Goal: Use online tool/utility

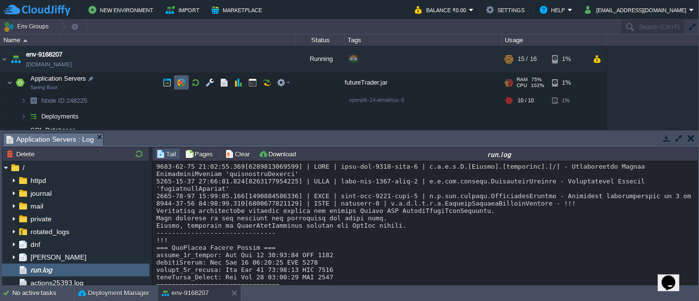
scroll to position [444, 0]
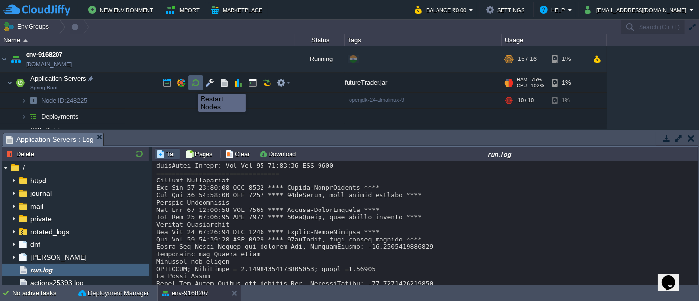
click at [195, 85] on button "button" at bounding box center [195, 82] width 9 height 9
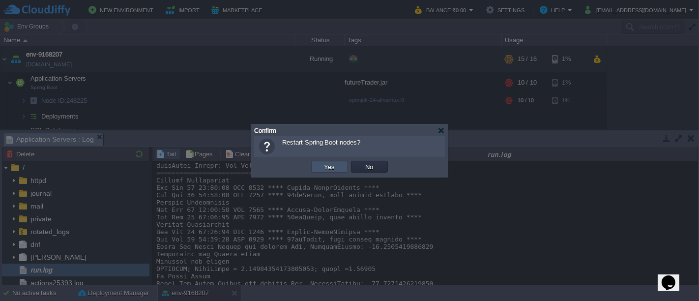
click at [327, 169] on button "Yes" at bounding box center [330, 166] width 17 height 9
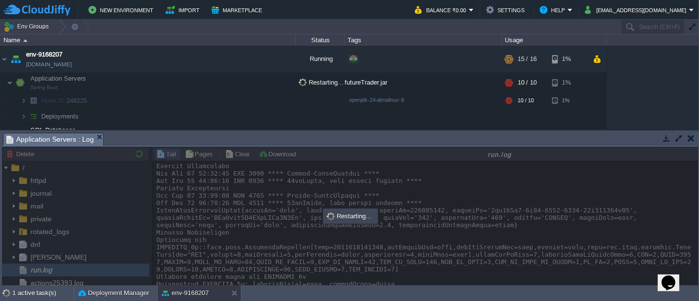
scroll to position [1482, 0]
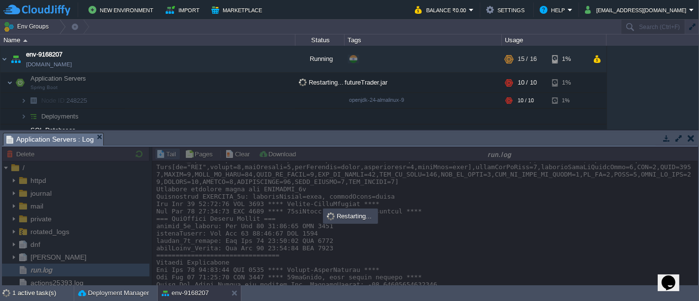
click at [692, 137] on button "button" at bounding box center [691, 138] width 7 height 9
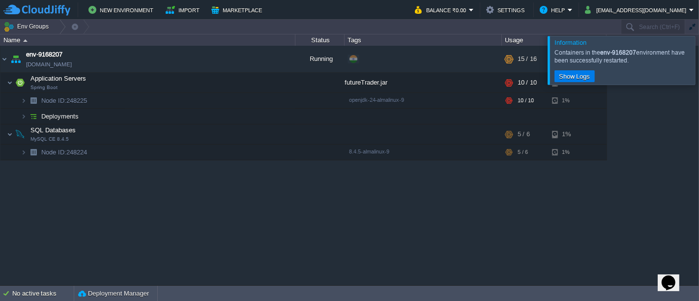
click at [699, 56] on div at bounding box center [711, 60] width 0 height 48
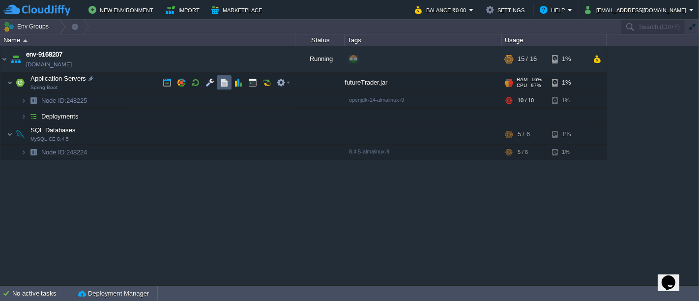
click at [220, 85] on button "button" at bounding box center [224, 82] width 9 height 9
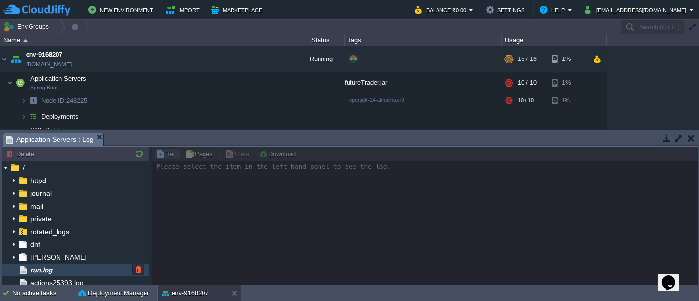
click at [53, 267] on span "run.log" at bounding box center [41, 270] width 25 height 9
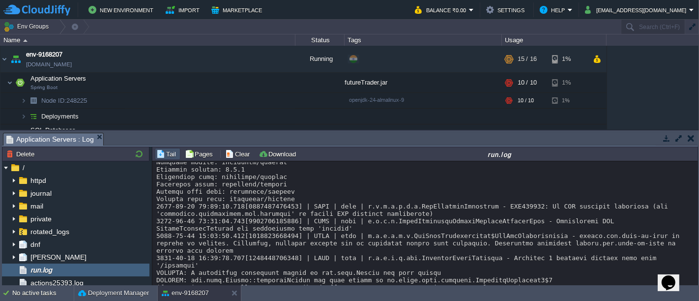
scroll to position [4589, 0]
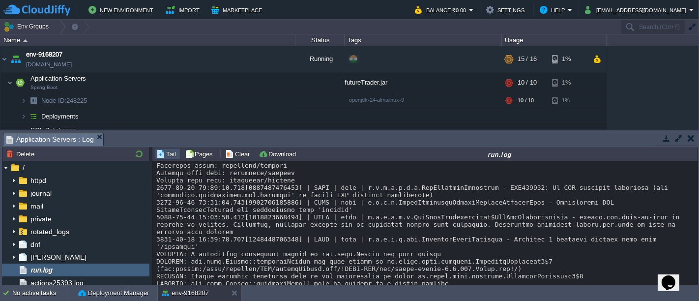
click at [689, 138] on button "button" at bounding box center [691, 138] width 7 height 9
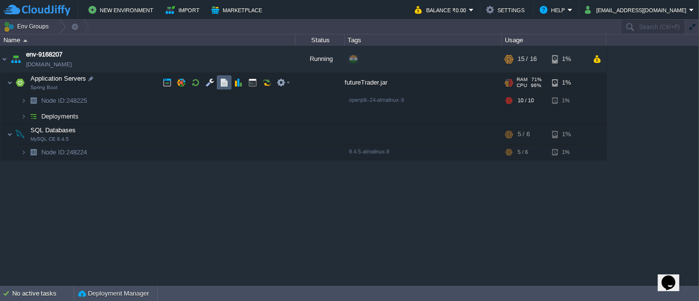
click at [230, 82] on td at bounding box center [224, 82] width 15 height 15
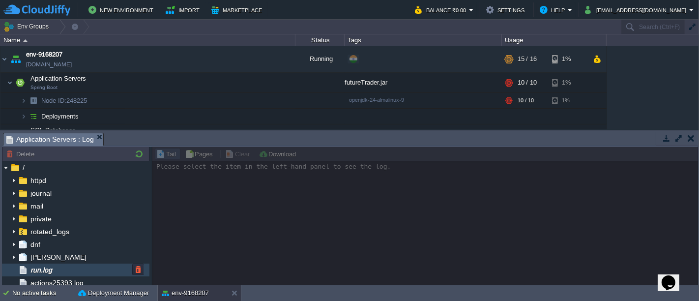
click at [42, 267] on span "run.log" at bounding box center [41, 270] width 25 height 9
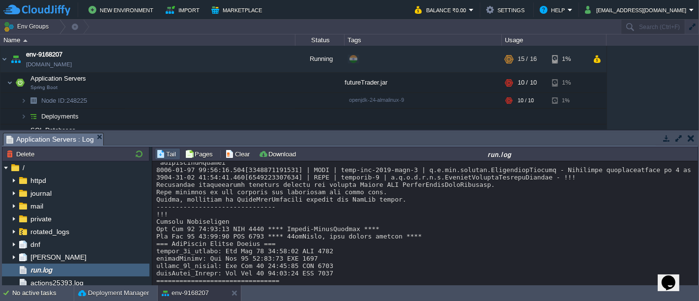
scroll to position [5274, 0]
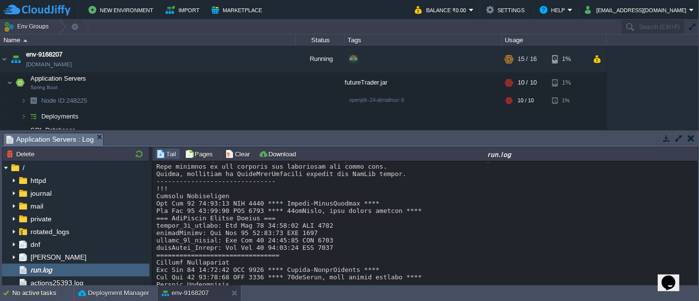
click at [688, 138] on button "button" at bounding box center [691, 138] width 7 height 9
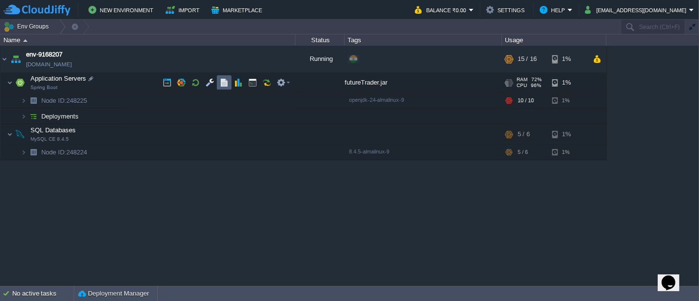
click at [220, 85] on button "button" at bounding box center [224, 82] width 9 height 9
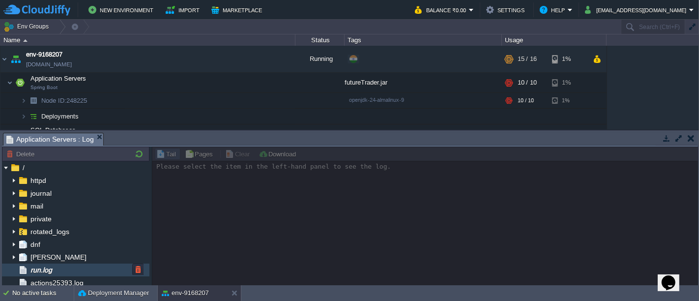
click at [54, 268] on span "run.log" at bounding box center [41, 270] width 25 height 9
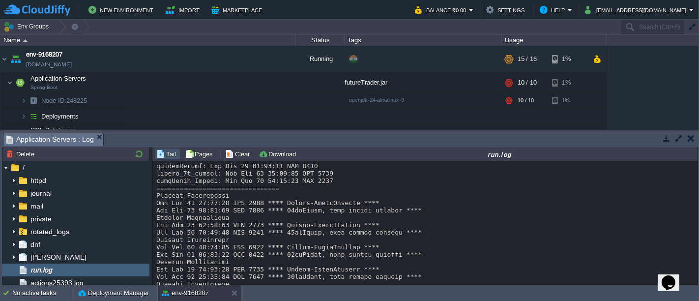
scroll to position [6658, 0]
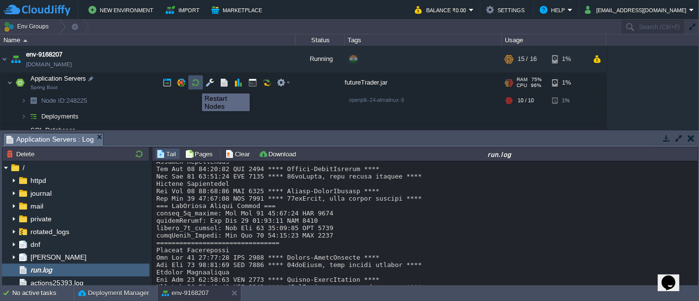
click at [195, 85] on button "button" at bounding box center [195, 82] width 9 height 9
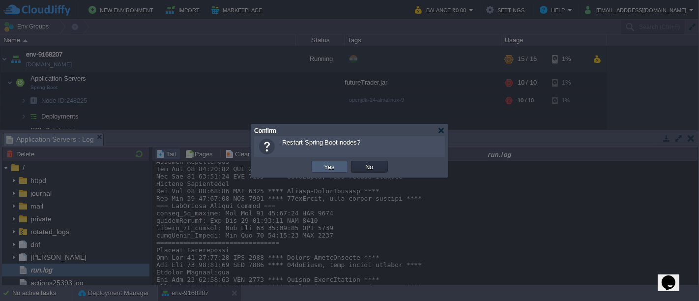
click at [344, 166] on td "Yes" at bounding box center [329, 167] width 37 height 12
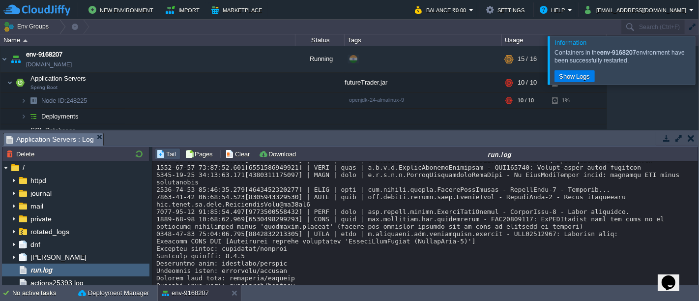
scroll to position [9120, 0]
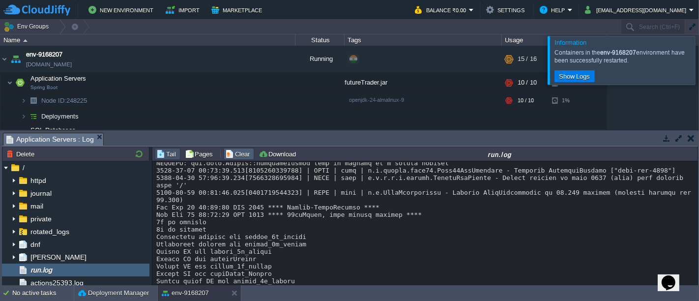
click at [238, 158] on td "Clear" at bounding box center [239, 154] width 30 height 12
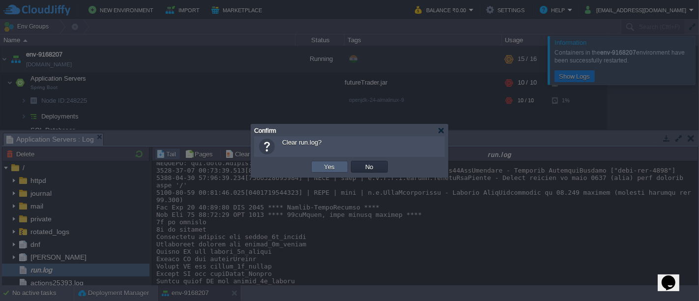
click at [321, 165] on td "Yes" at bounding box center [329, 167] width 37 height 12
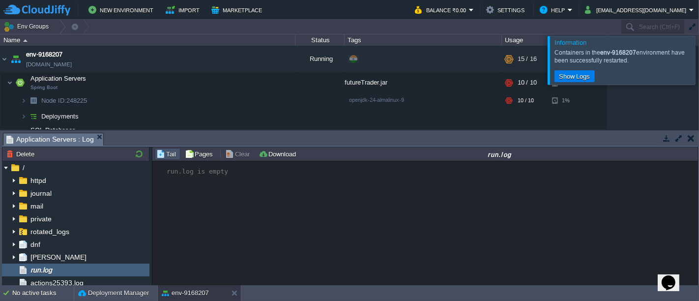
scroll to position [0, 0]
click at [699, 61] on div at bounding box center [711, 60] width 0 height 48
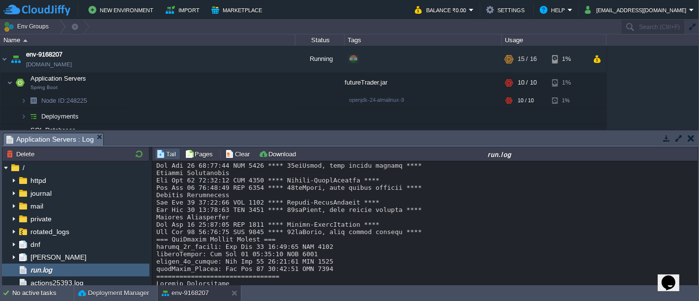
scroll to position [152, 0]
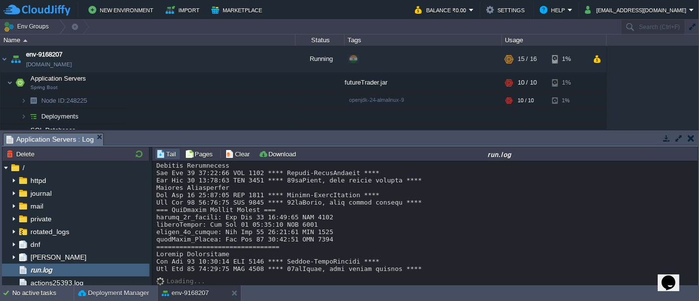
click at [688, 137] on button "button" at bounding box center [691, 138] width 7 height 9
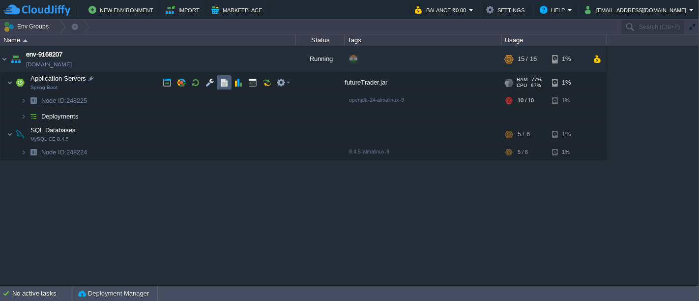
click at [220, 82] on button "button" at bounding box center [224, 82] width 9 height 9
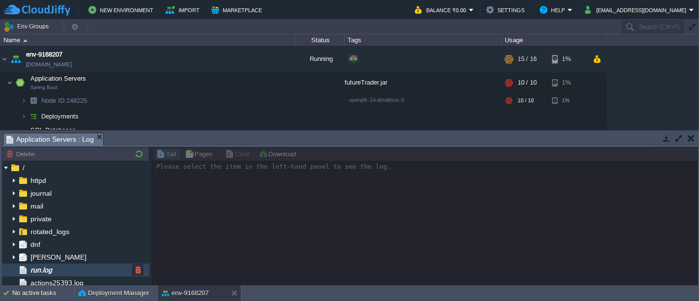
click at [58, 270] on div "run.log" at bounding box center [76, 270] width 148 height 13
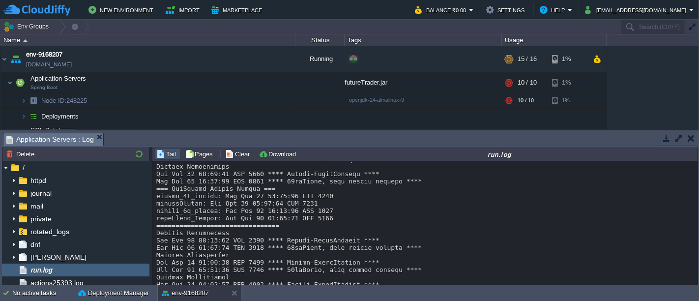
scroll to position [349, 0]
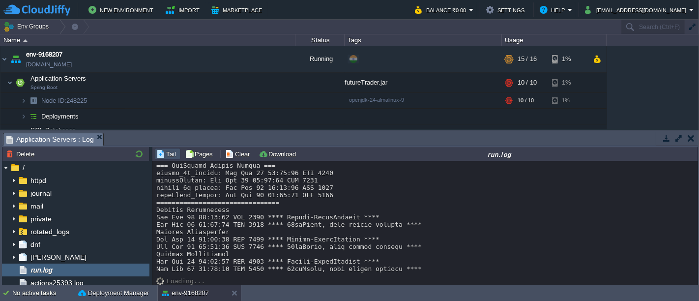
click at [668, 135] on button "button" at bounding box center [666, 138] width 9 height 9
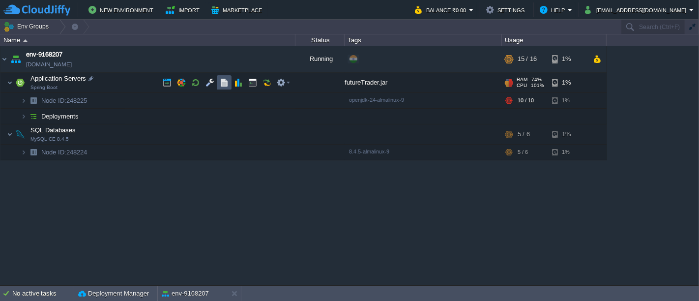
click at [221, 81] on button "button" at bounding box center [224, 82] width 9 height 9
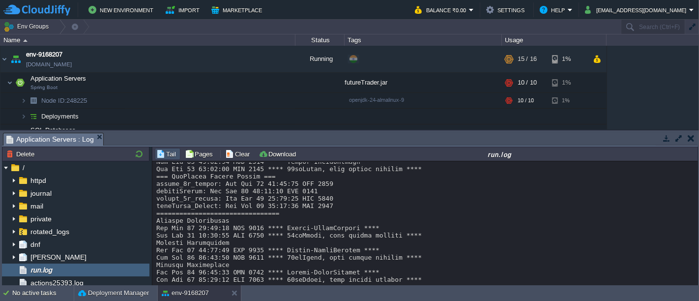
scroll to position [830, 0]
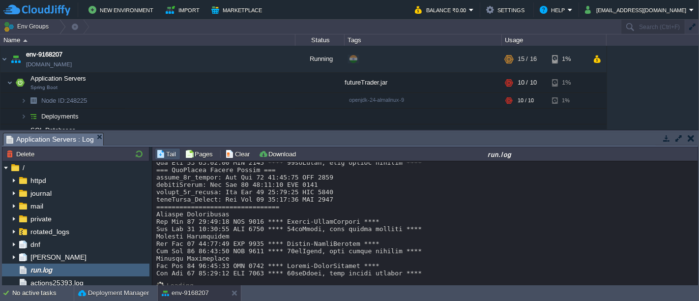
click at [688, 134] on button "button" at bounding box center [691, 138] width 7 height 9
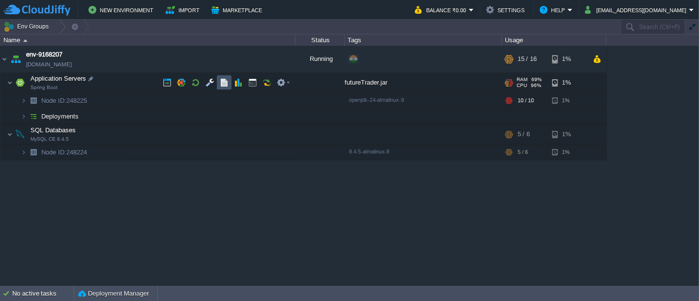
click at [228, 86] on button "button" at bounding box center [224, 82] width 9 height 9
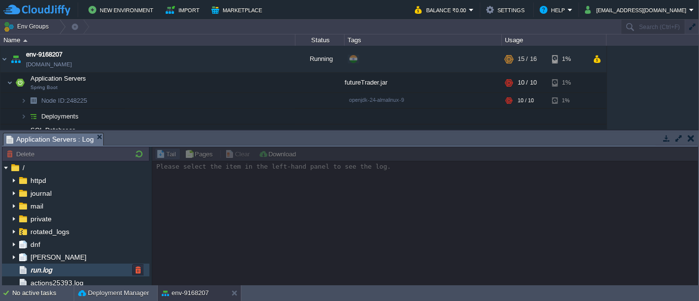
click at [53, 270] on span "run.log" at bounding box center [41, 270] width 25 height 9
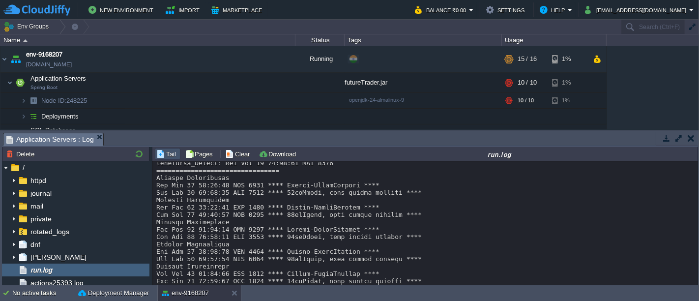
scroll to position [917, 0]
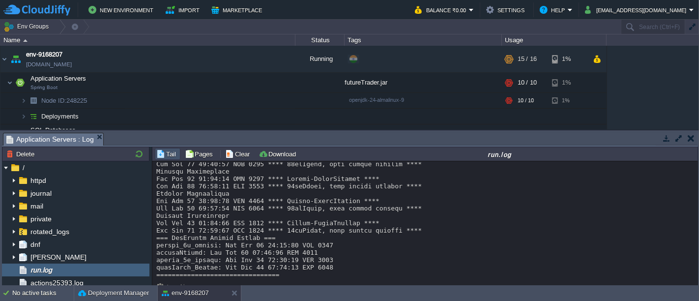
click at [692, 138] on button "button" at bounding box center [691, 138] width 7 height 9
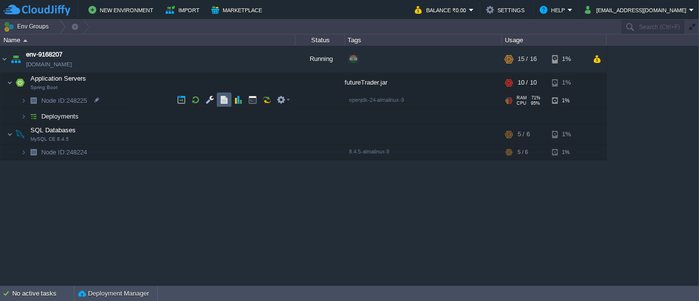
click at [222, 94] on td at bounding box center [224, 99] width 15 height 15
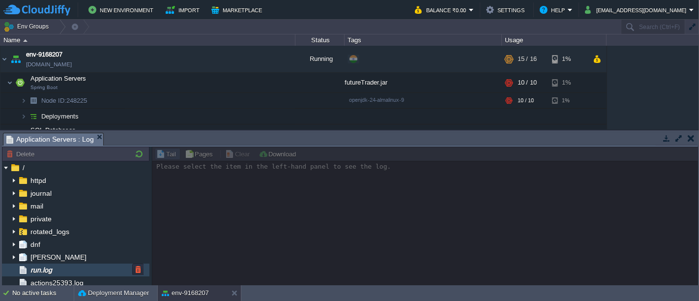
click at [53, 270] on span "run.log" at bounding box center [41, 270] width 25 height 9
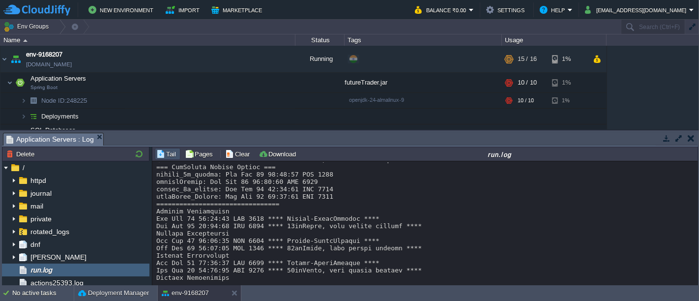
scroll to position [1143, 0]
click at [691, 141] on button "button" at bounding box center [691, 138] width 7 height 9
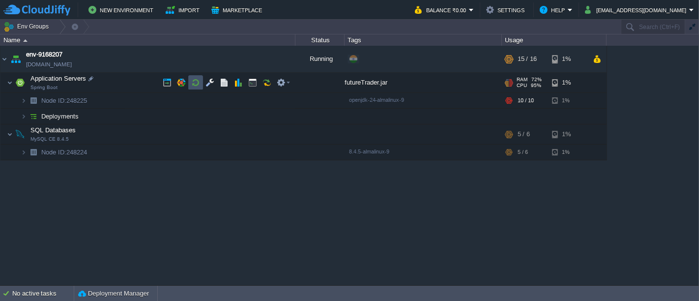
click at [192, 78] on button "button" at bounding box center [195, 82] width 9 height 9
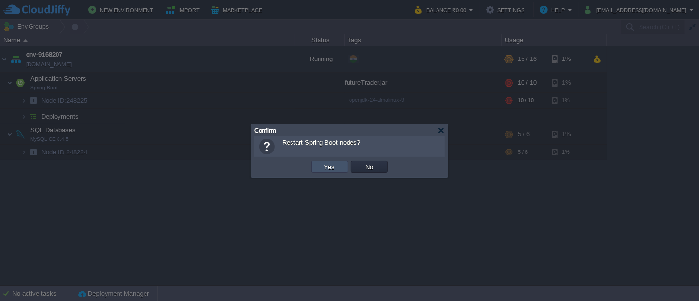
click at [327, 165] on button "Yes" at bounding box center [330, 166] width 17 height 9
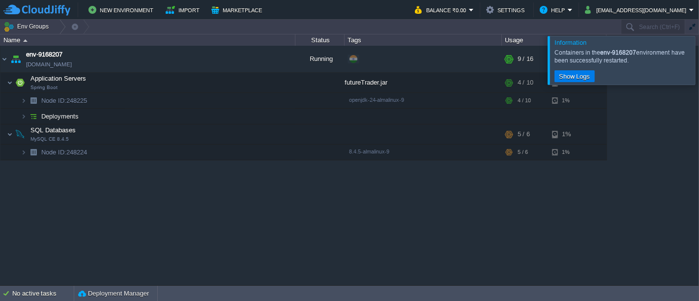
click at [699, 61] on div at bounding box center [711, 60] width 0 height 48
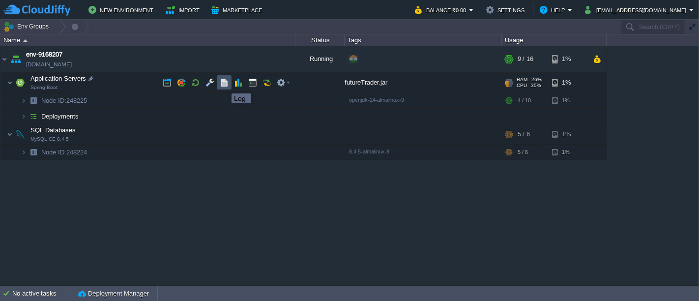
click at [224, 85] on button "button" at bounding box center [224, 82] width 9 height 9
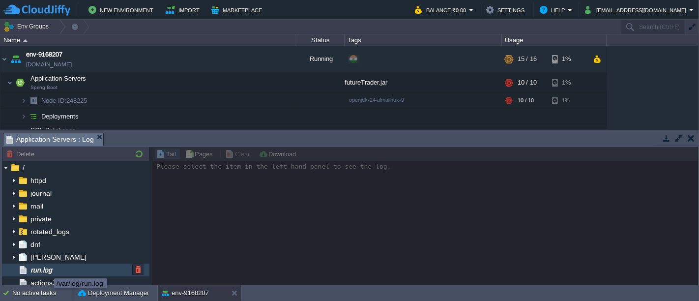
click at [47, 269] on span "run.log" at bounding box center [41, 270] width 25 height 9
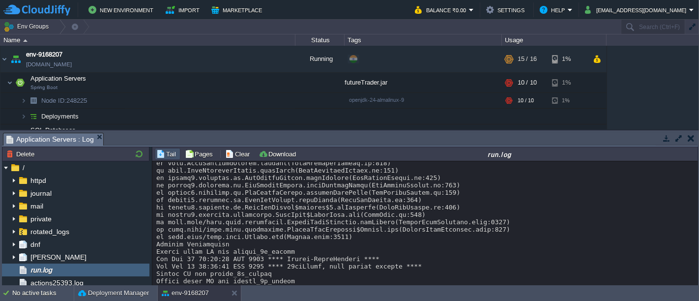
scroll to position [3795, 0]
click at [197, 84] on button "button" at bounding box center [195, 82] width 9 height 9
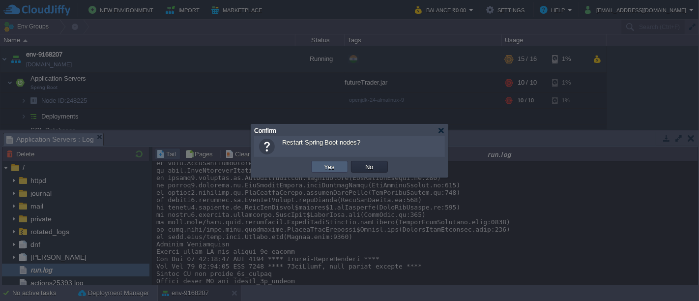
click at [326, 169] on button "Yes" at bounding box center [330, 166] width 17 height 9
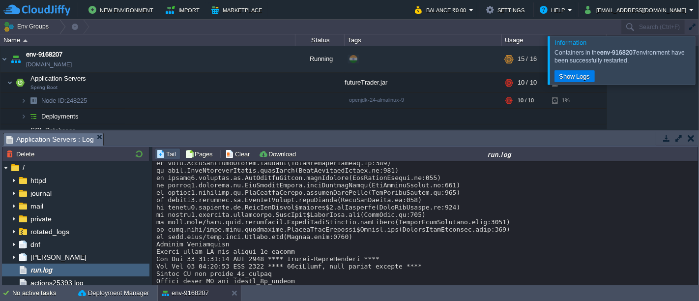
click at [699, 59] on div at bounding box center [711, 60] width 0 height 48
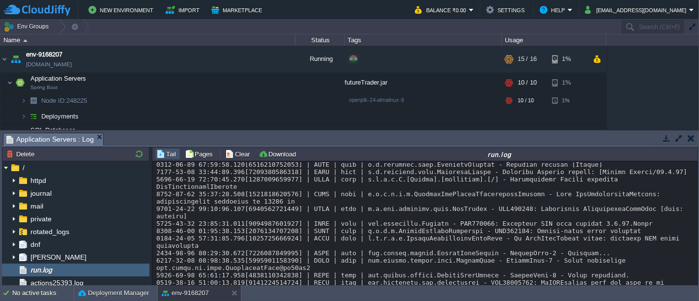
scroll to position [6111, 0]
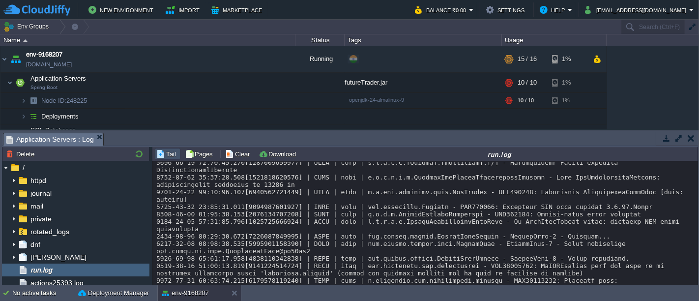
click at [694, 141] on button "button" at bounding box center [691, 138] width 7 height 9
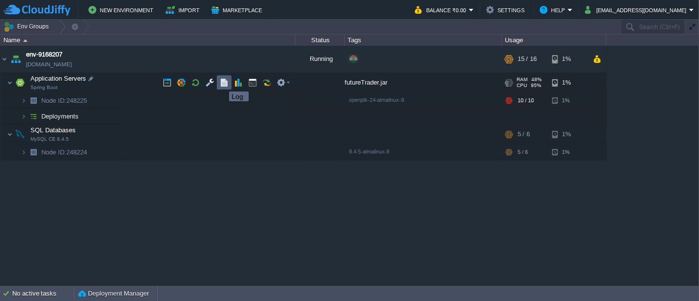
click at [222, 82] on button "button" at bounding box center [224, 82] width 9 height 9
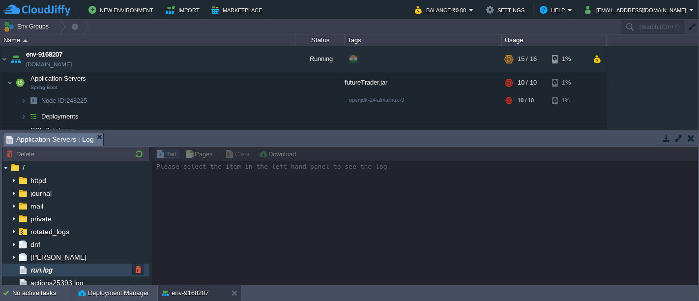
click at [52, 266] on span "run.log" at bounding box center [41, 270] width 25 height 9
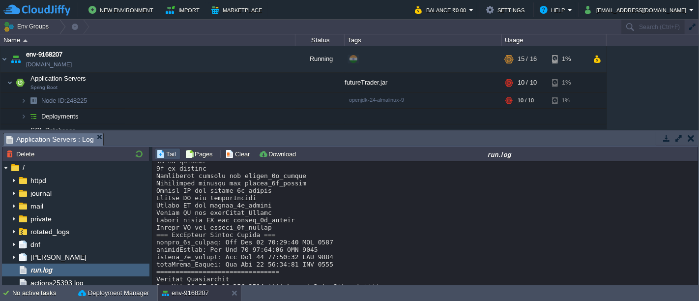
scroll to position [6454, 0]
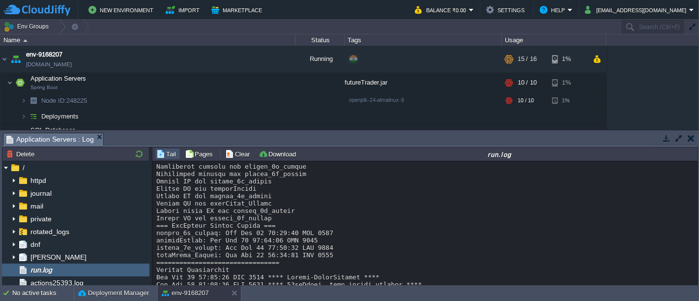
click at [694, 137] on td at bounding box center [691, 138] width 12 height 12
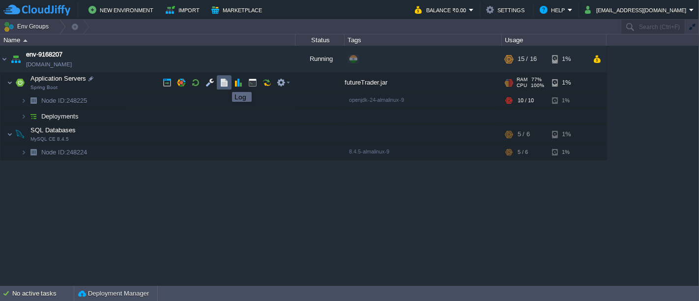
click at [225, 83] on button "button" at bounding box center [224, 82] width 9 height 9
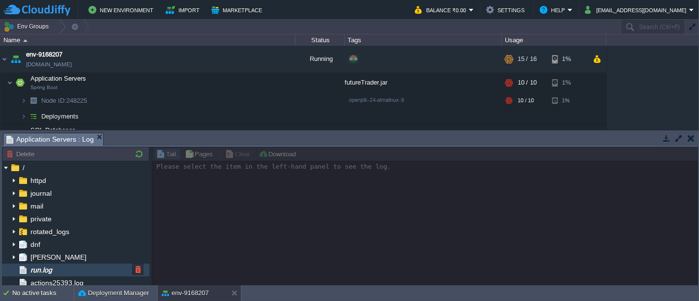
click at [60, 269] on div "run.log" at bounding box center [76, 270] width 148 height 13
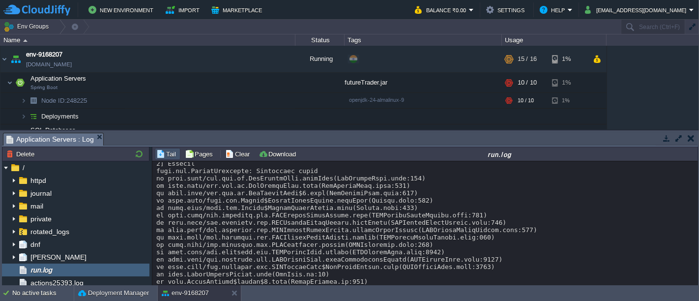
scroll to position [6731, 0]
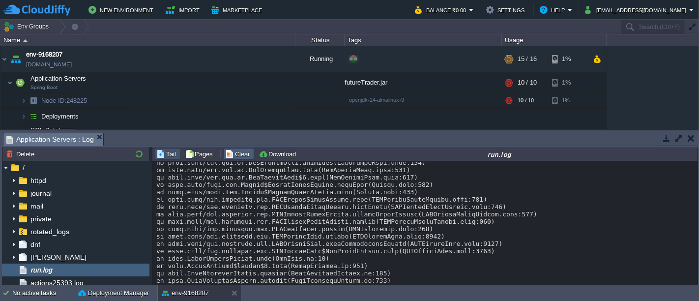
click at [239, 157] on button "Clear" at bounding box center [239, 153] width 28 height 9
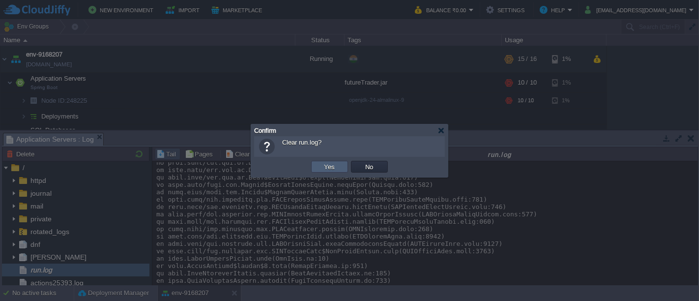
click at [323, 170] on button "Yes" at bounding box center [330, 166] width 17 height 9
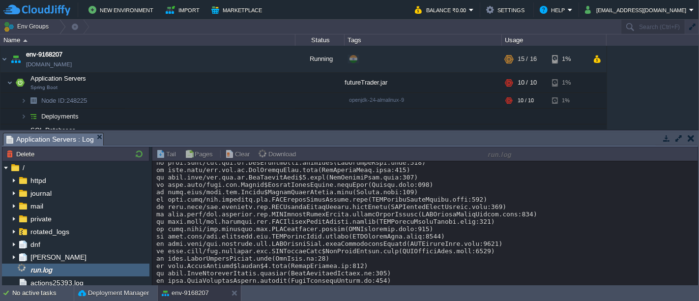
click at [688, 140] on button "button" at bounding box center [691, 138] width 7 height 9
